Goal: Information Seeking & Learning: Compare options

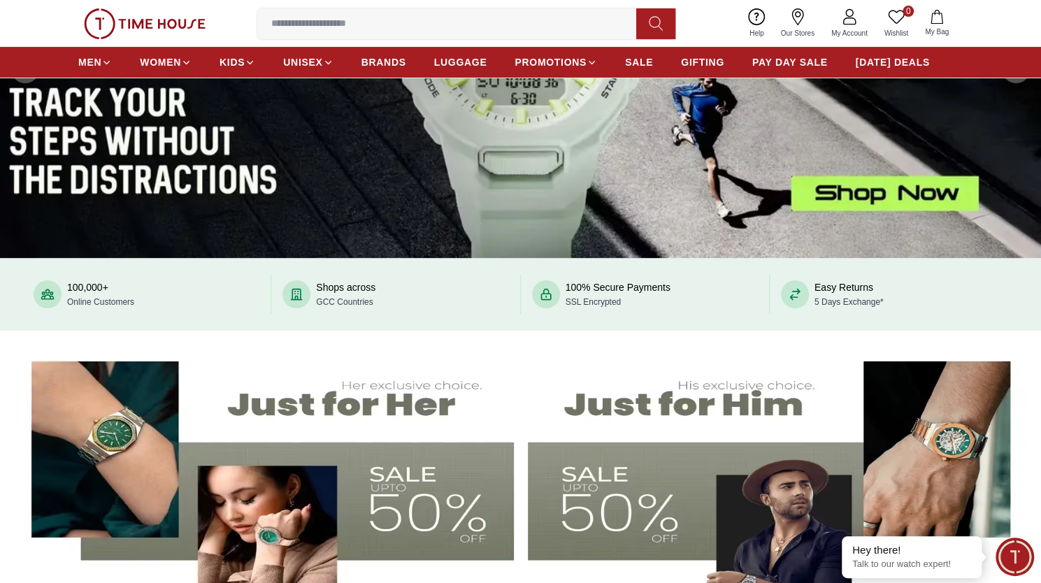
scroll to position [171, 0]
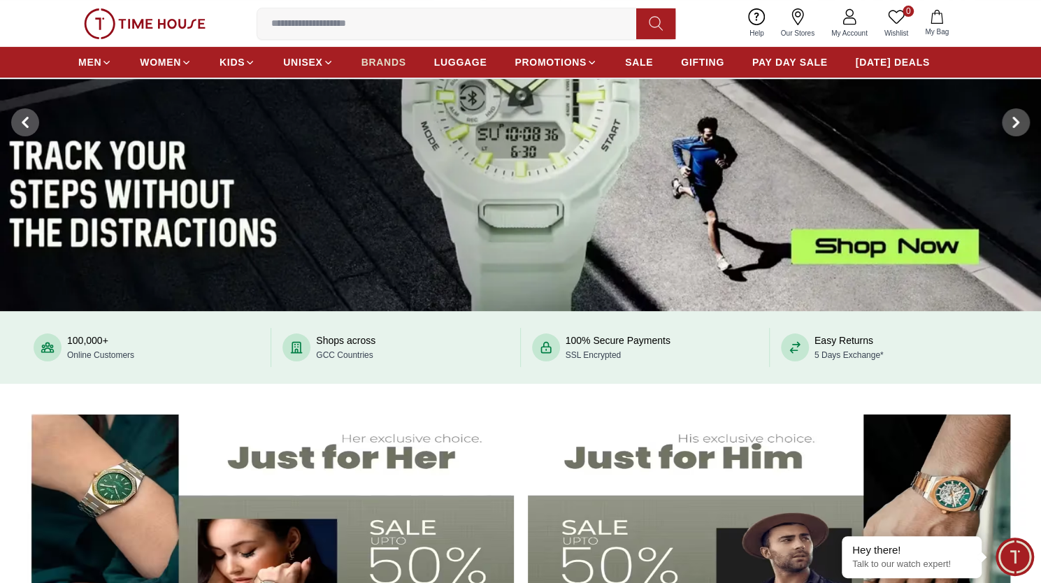
click at [362, 59] on span "BRANDS" at bounding box center [384, 62] width 45 height 14
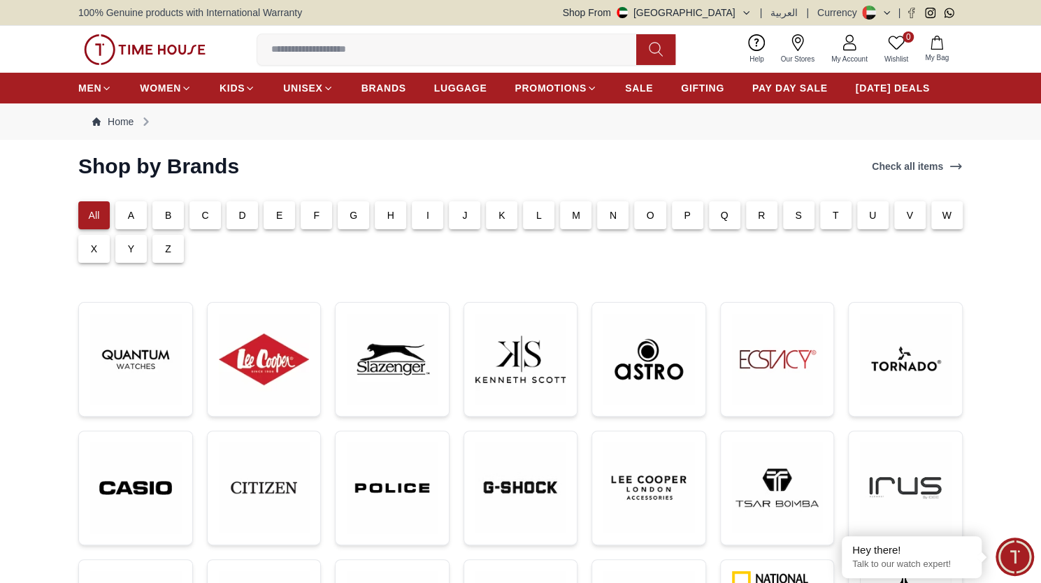
click at [829, 219] on div "T" at bounding box center [835, 215] width 31 height 28
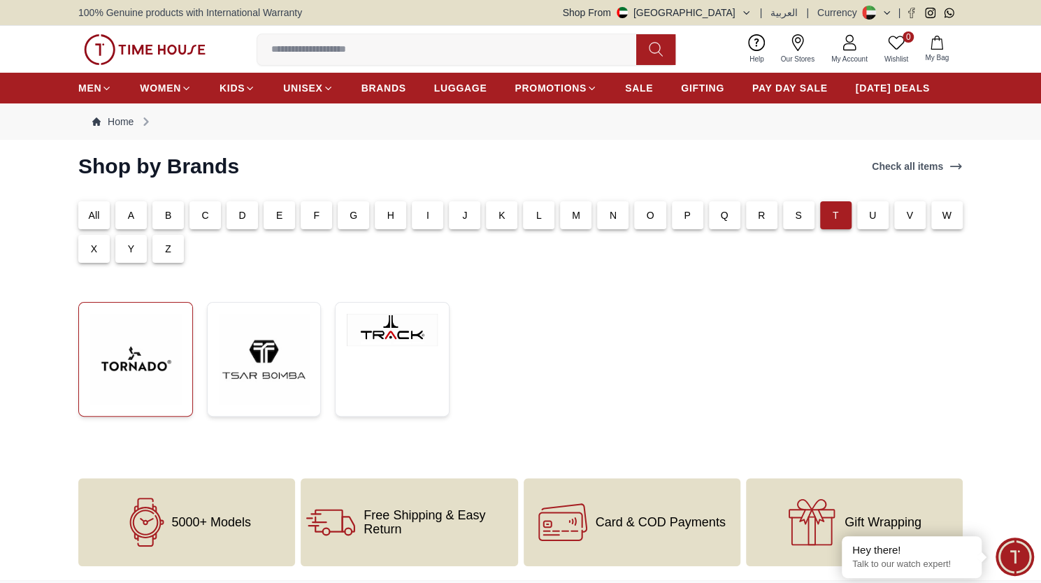
click at [143, 369] on img at bounding box center [135, 359] width 91 height 91
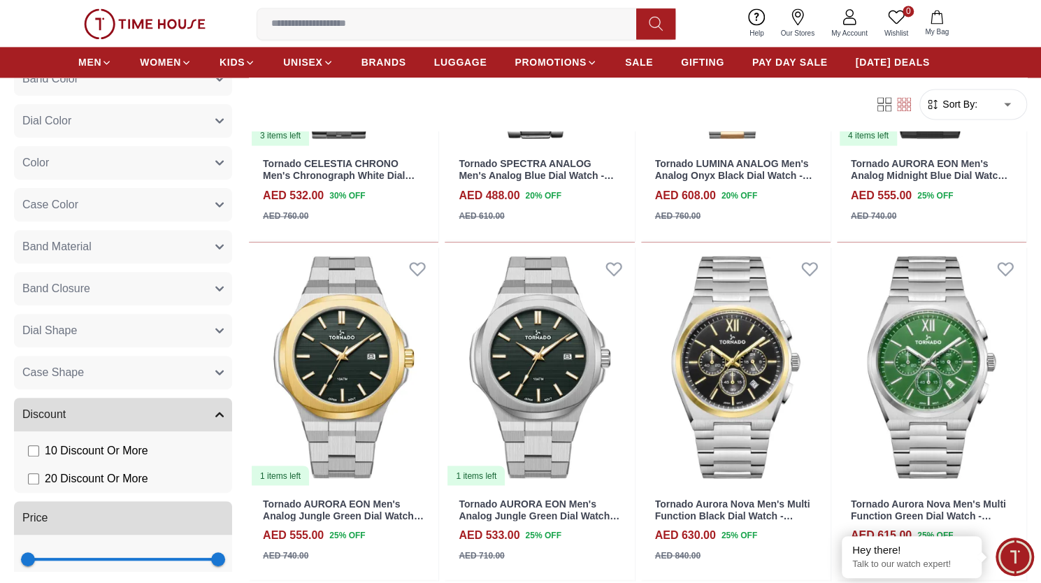
scroll to position [306, 0]
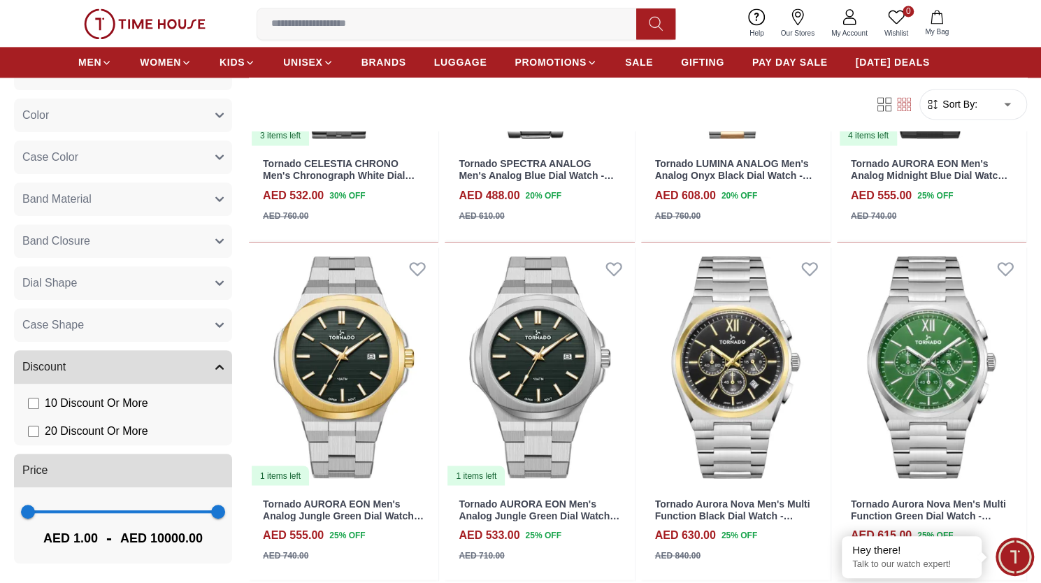
click at [115, 317] on button "Case Shape" at bounding box center [123, 326] width 218 height 34
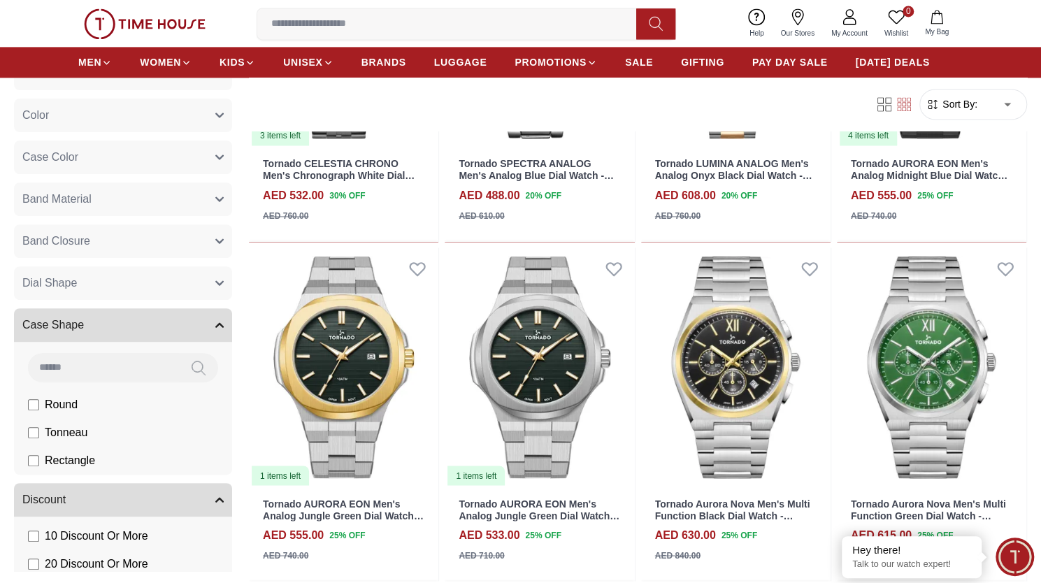
click at [115, 318] on button "Case Shape" at bounding box center [123, 326] width 218 height 34
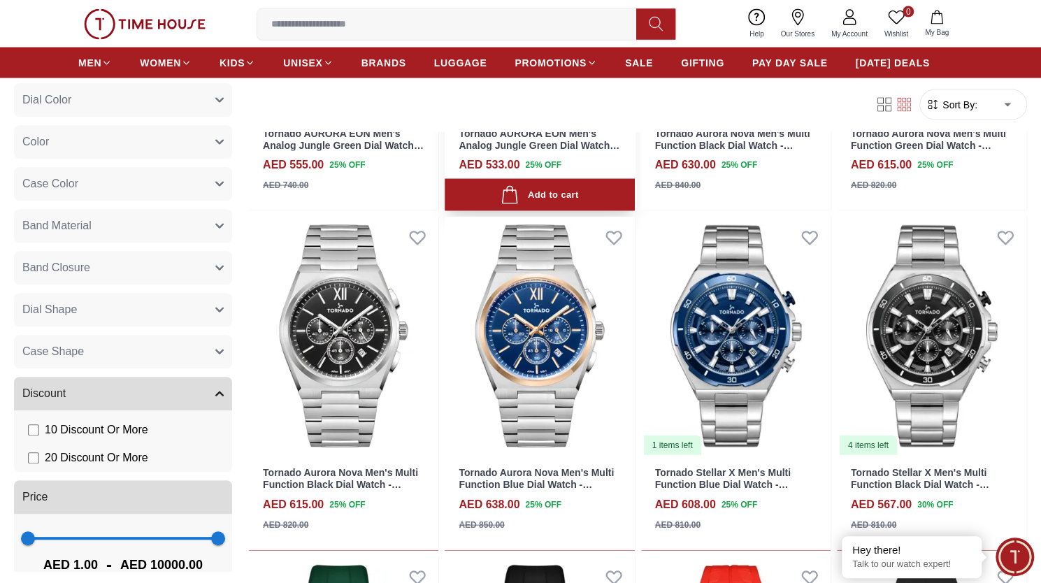
scroll to position [1609, 0]
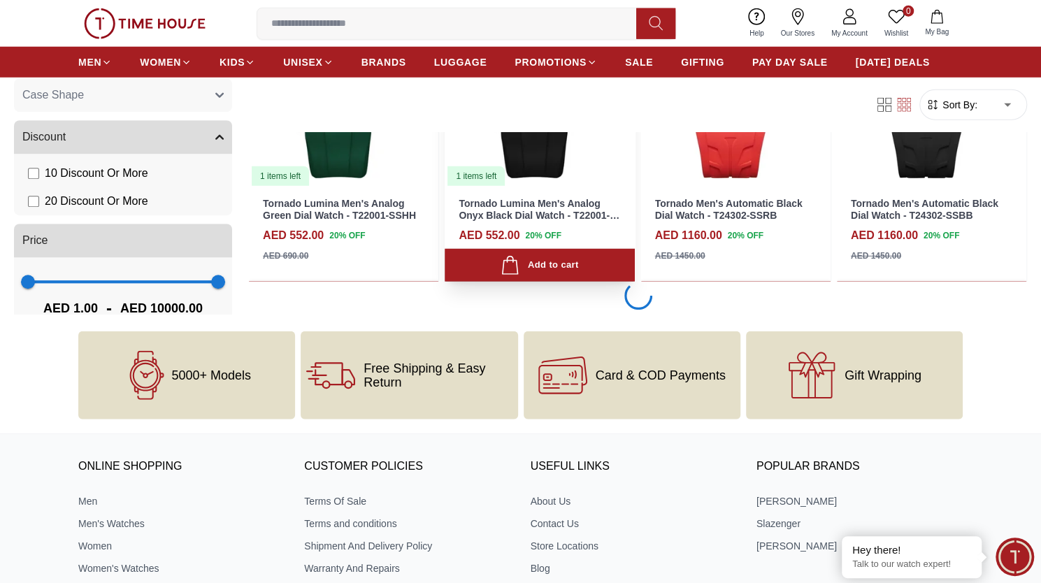
scroll to position [2028, 0]
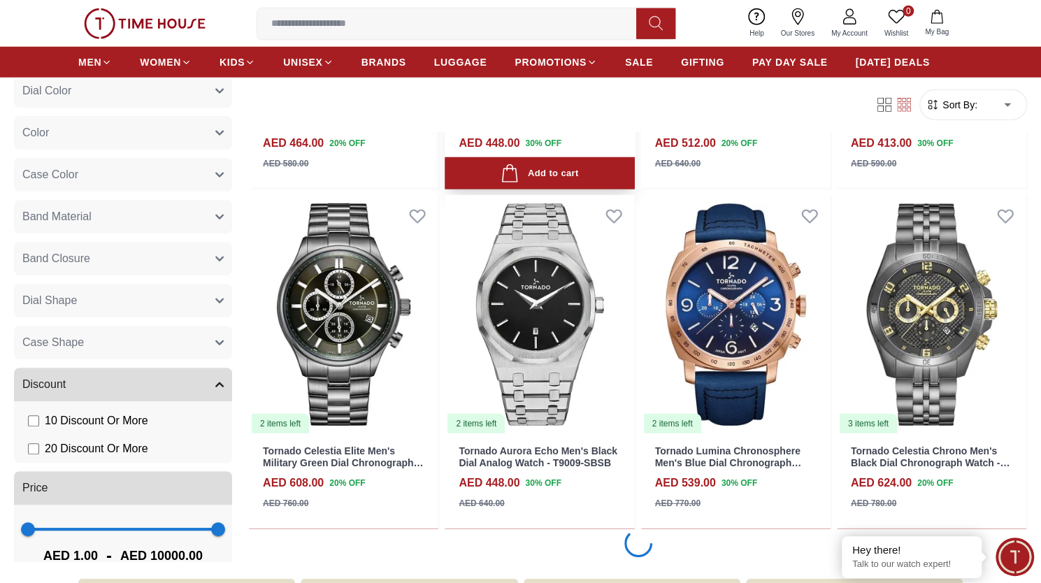
scroll to position [5385, 0]
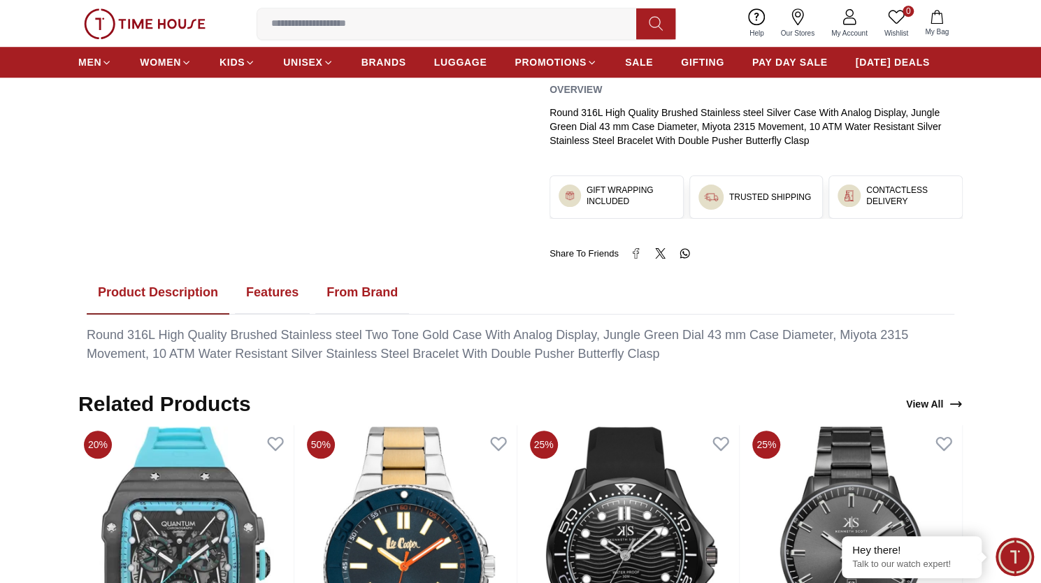
scroll to position [597, 0]
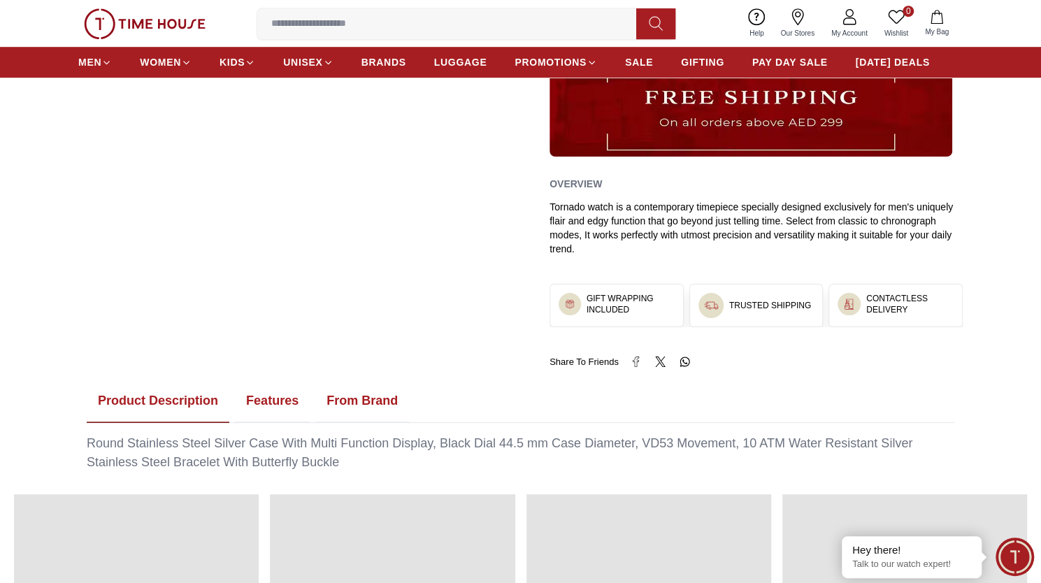
scroll to position [560, 0]
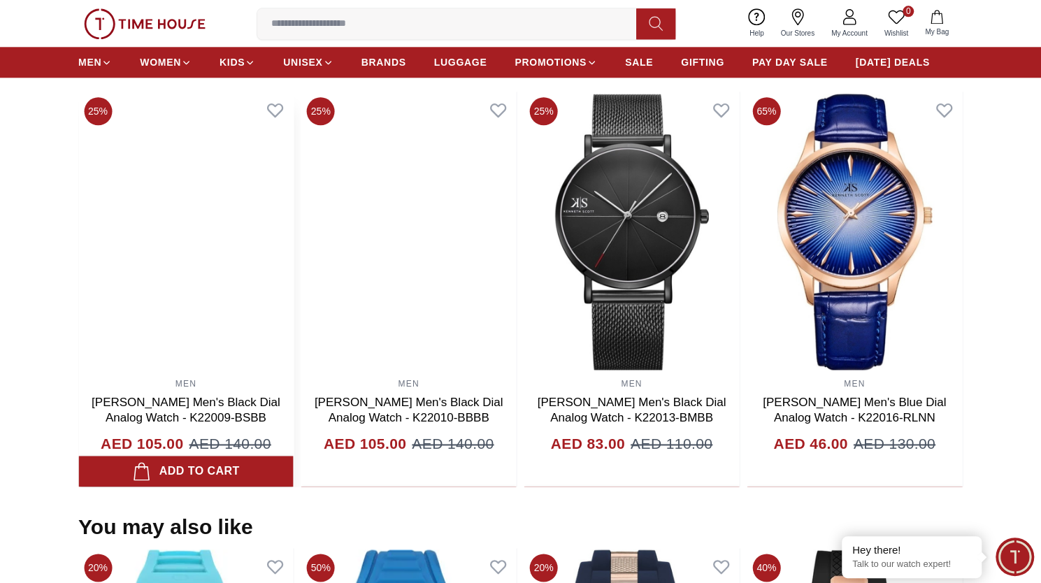
scroll to position [844, 0]
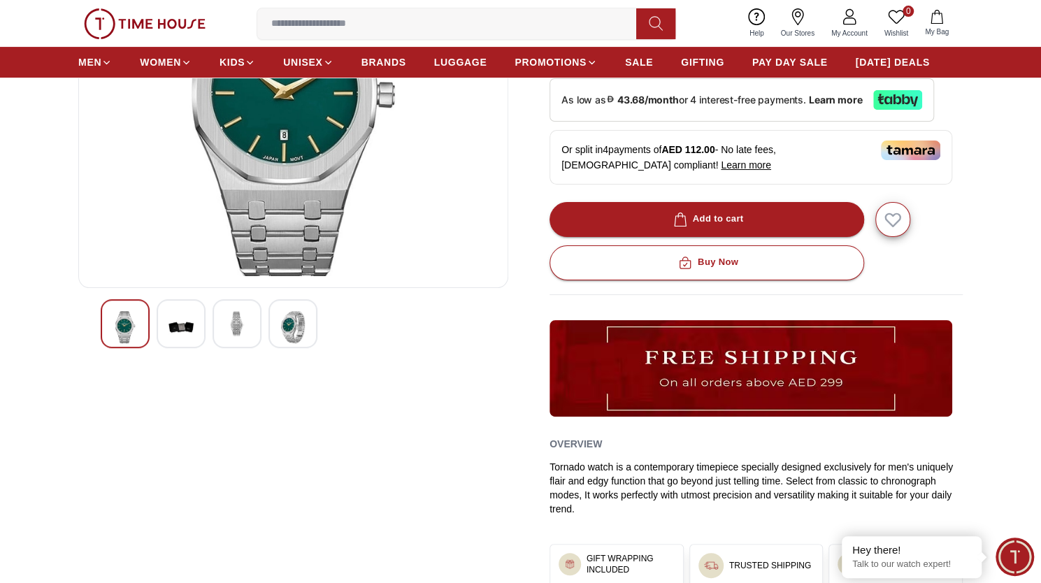
scroll to position [140, 0]
